Goal: Information Seeking & Learning: Learn about a topic

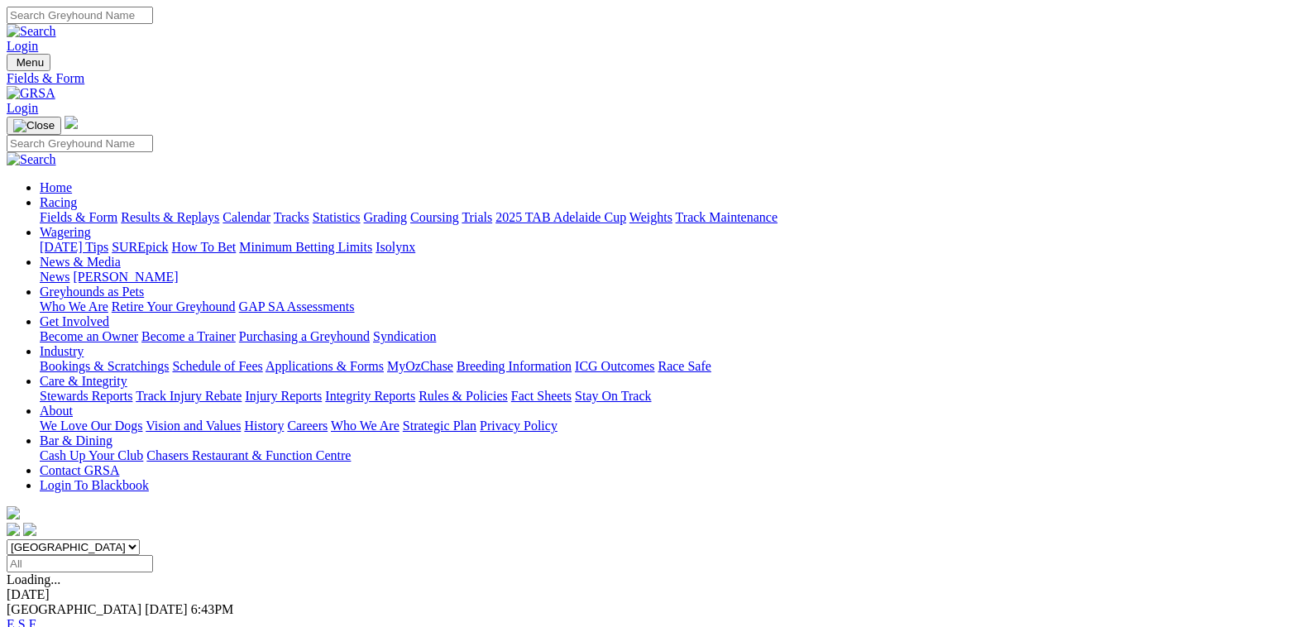
click at [140, 539] on select "South Australia New South Wales Northern Territory Queensland Tasmania Victoria…" at bounding box center [73, 547] width 133 height 16
select select "WA"
click at [138, 539] on select "South Australia New South Wales Northern Territory Queensland Tasmania Victoria…" at bounding box center [73, 547] width 133 height 16
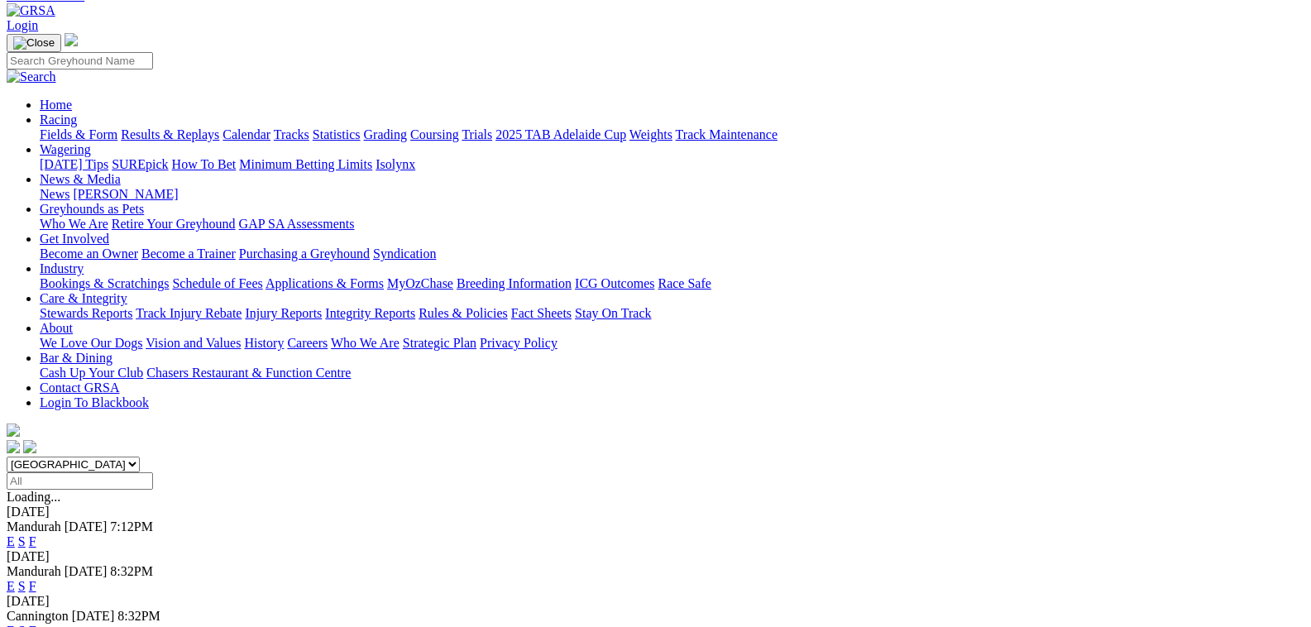
scroll to position [165, 0]
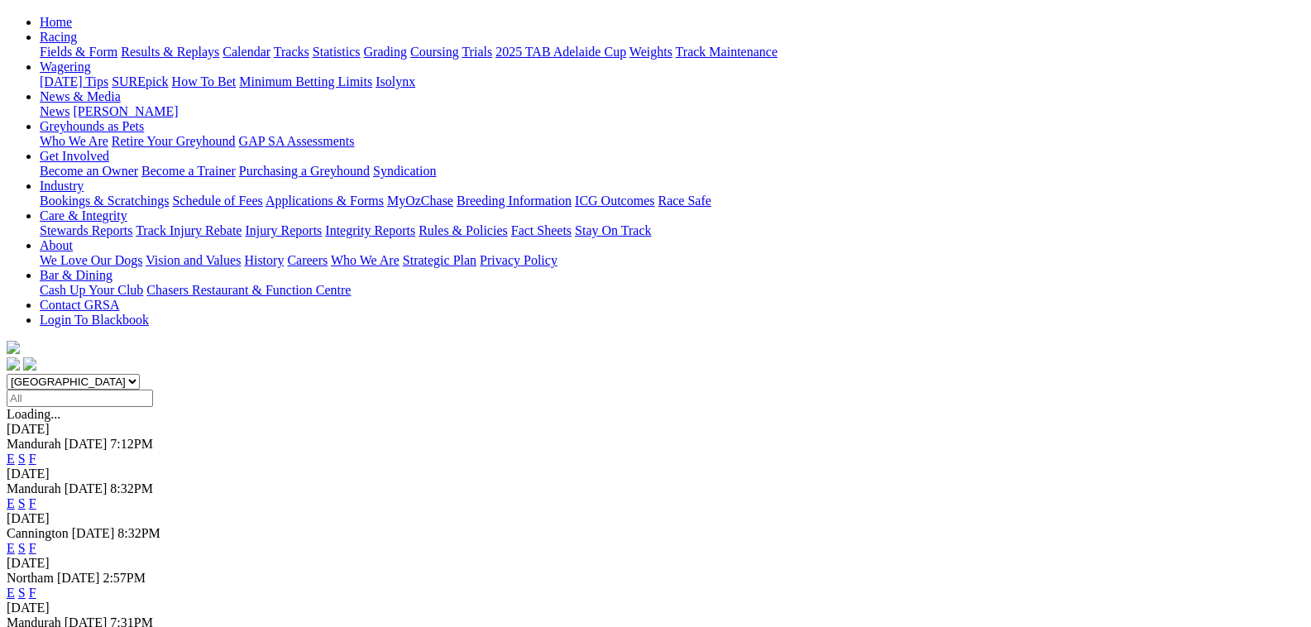
click at [36, 541] on link "F" at bounding box center [32, 548] width 7 height 14
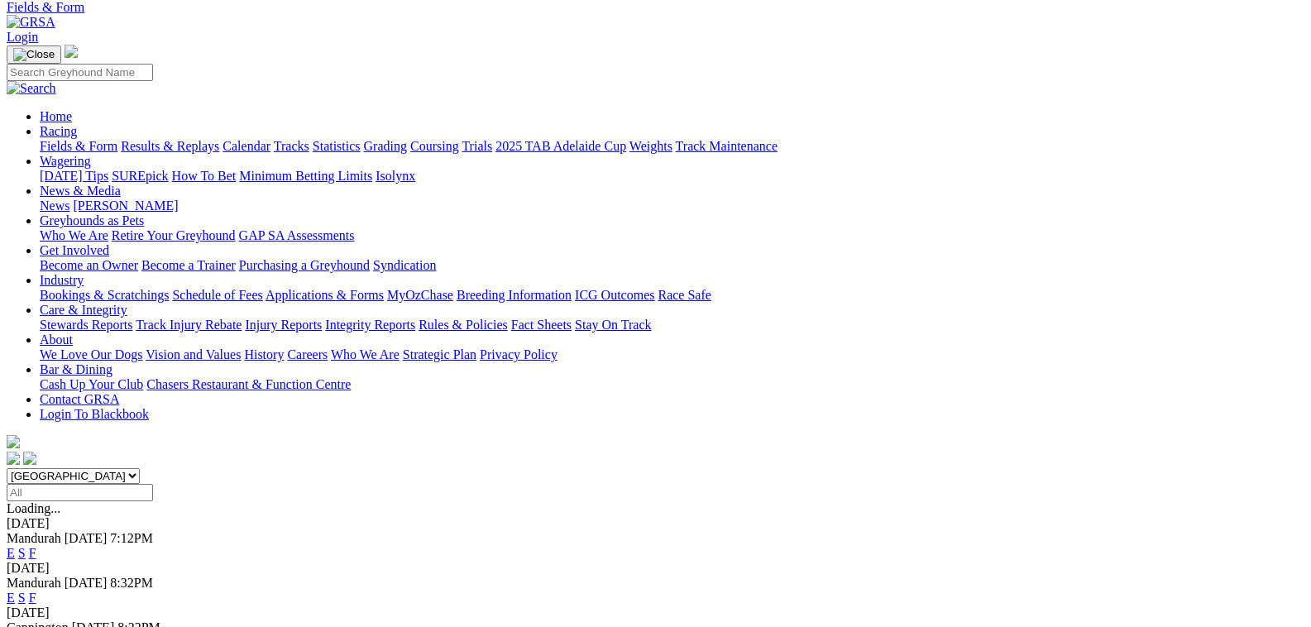
scroll to position [165, 0]
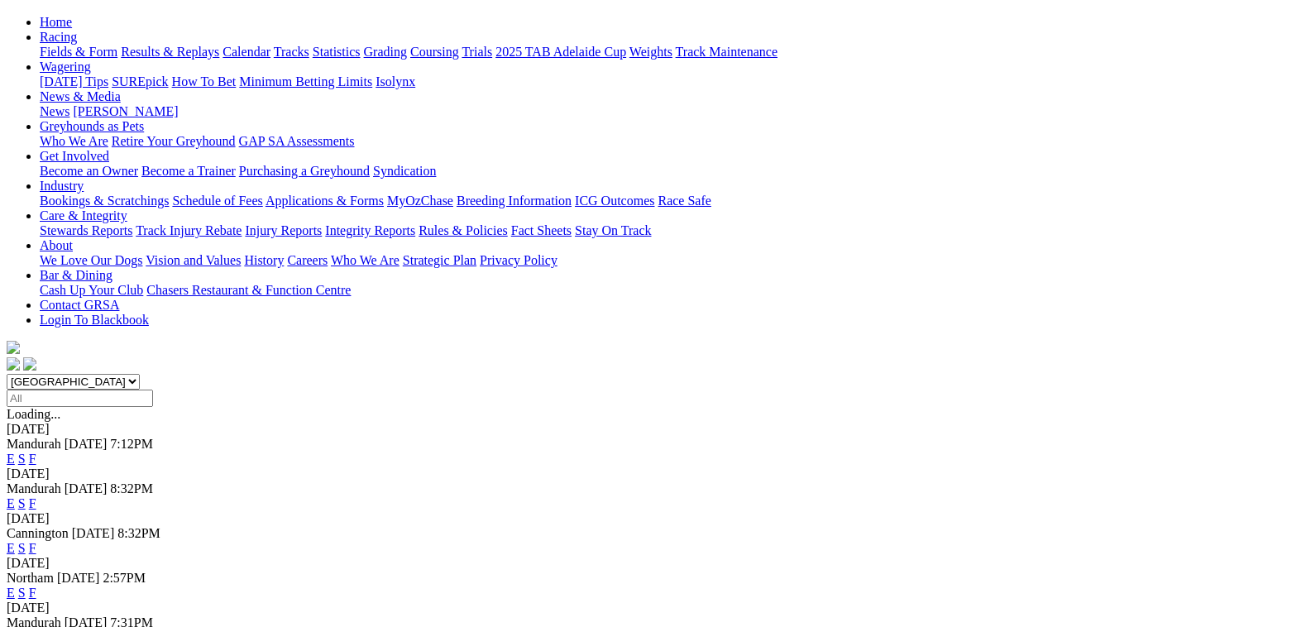
click at [15, 541] on link "E" at bounding box center [11, 548] width 8 height 14
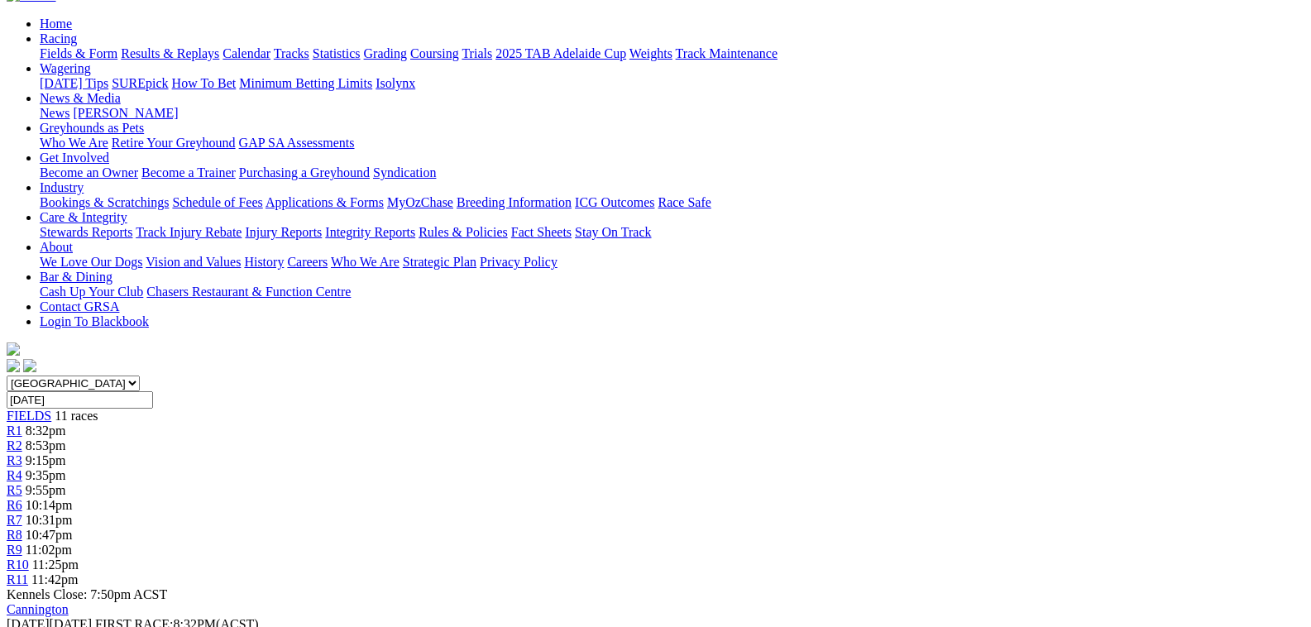
scroll to position [165, 0]
click at [73, 526] on span "10:47pm" at bounding box center [49, 533] width 47 height 14
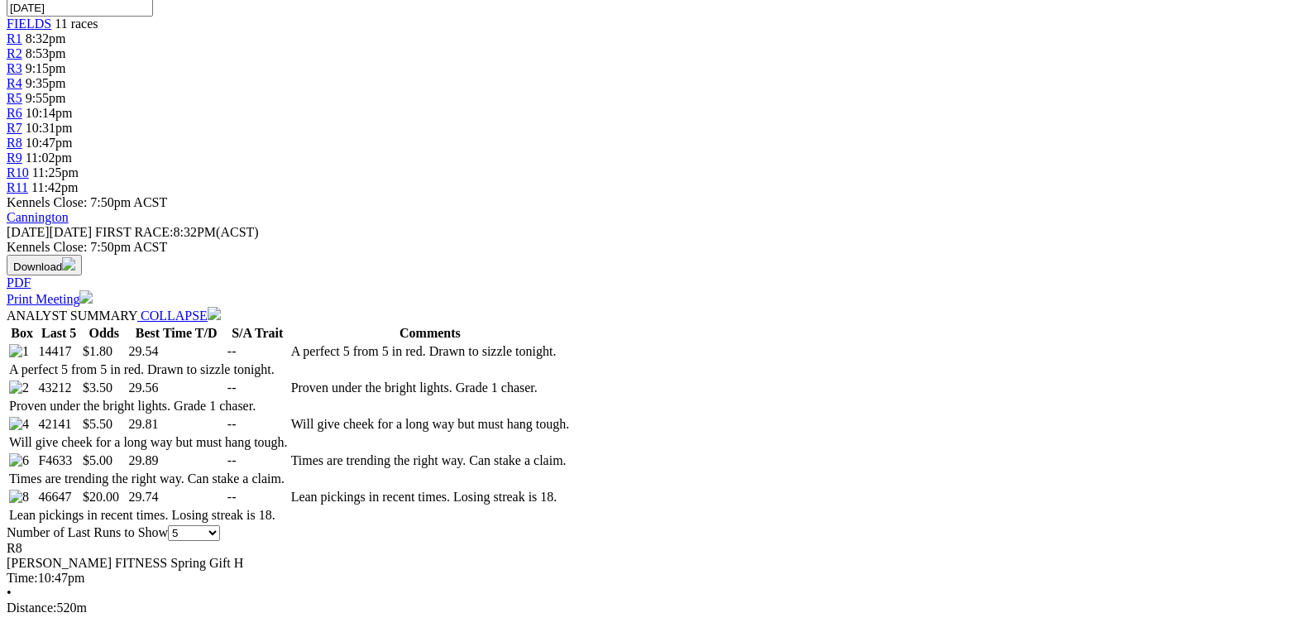
scroll to position [579, 0]
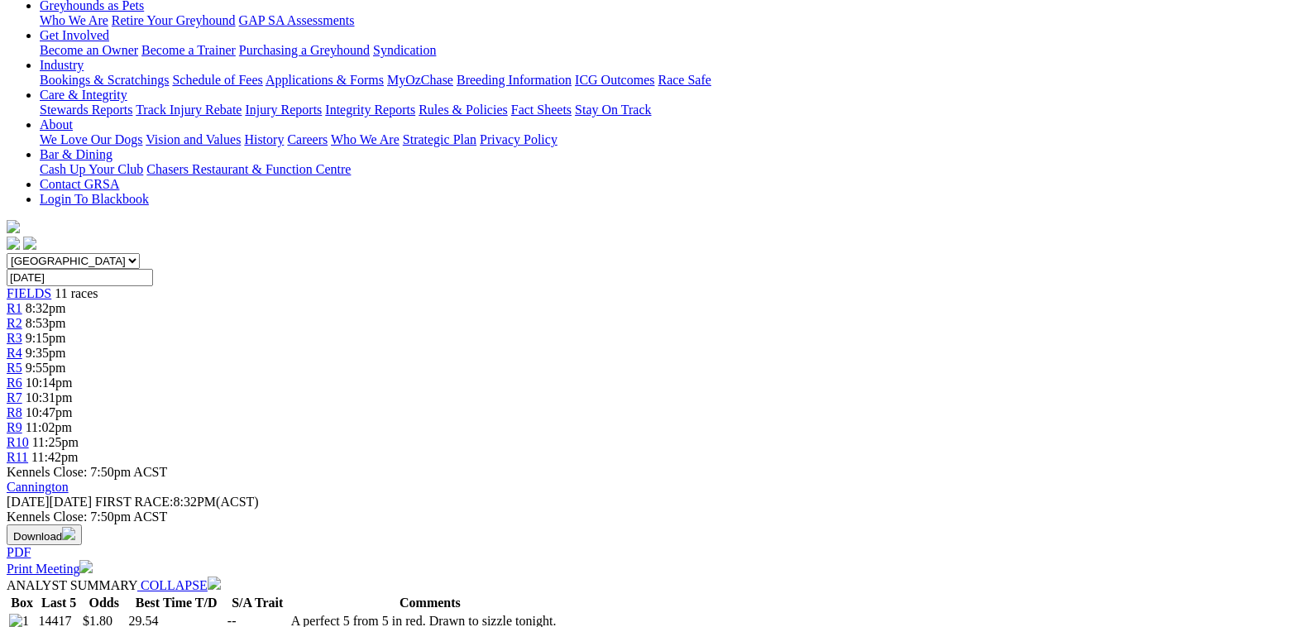
scroll to position [0, 0]
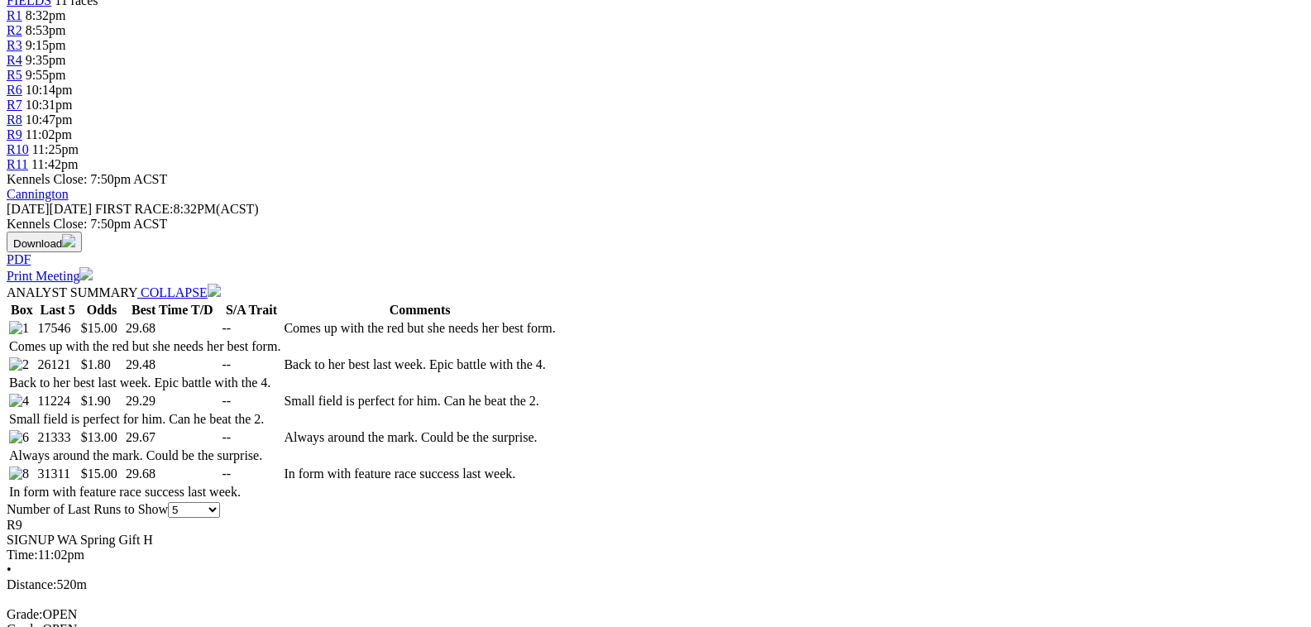
scroll to position [248, 0]
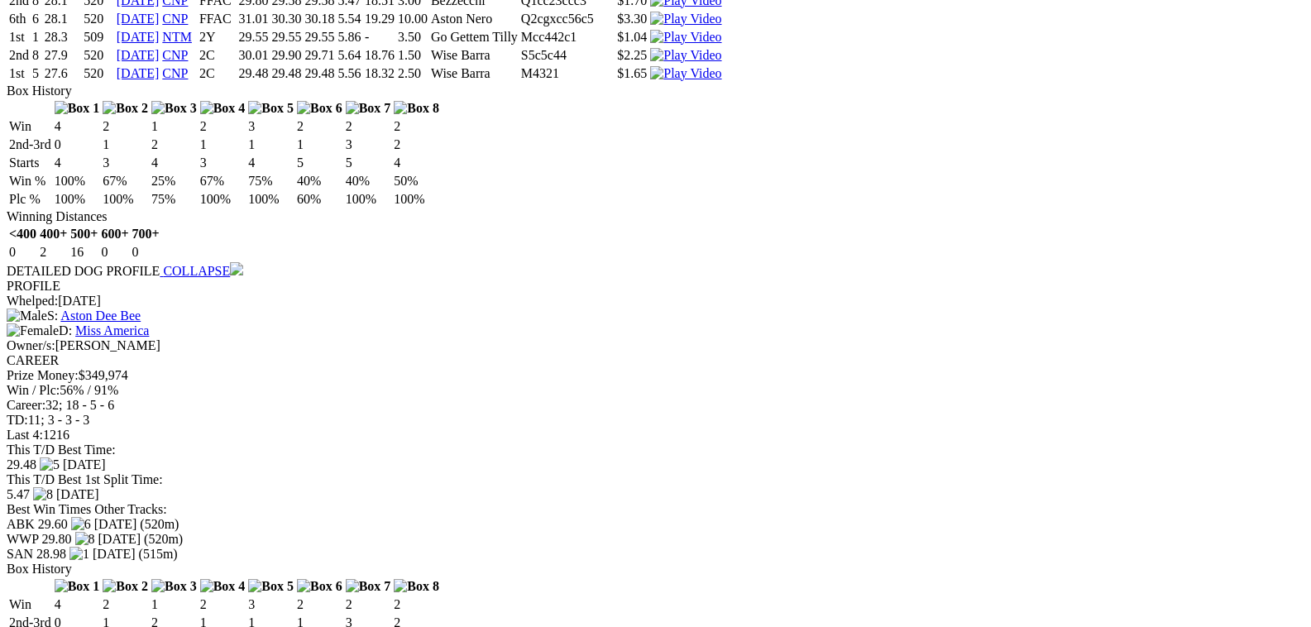
scroll to position [2151, 0]
